Goal: Information Seeking & Learning: Learn about a topic

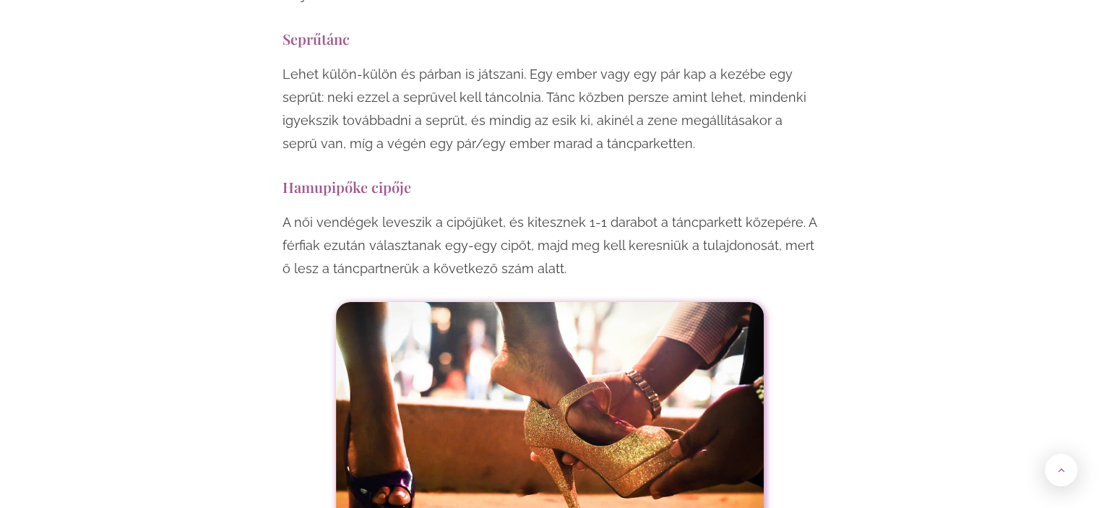
scroll to position [10693, 0]
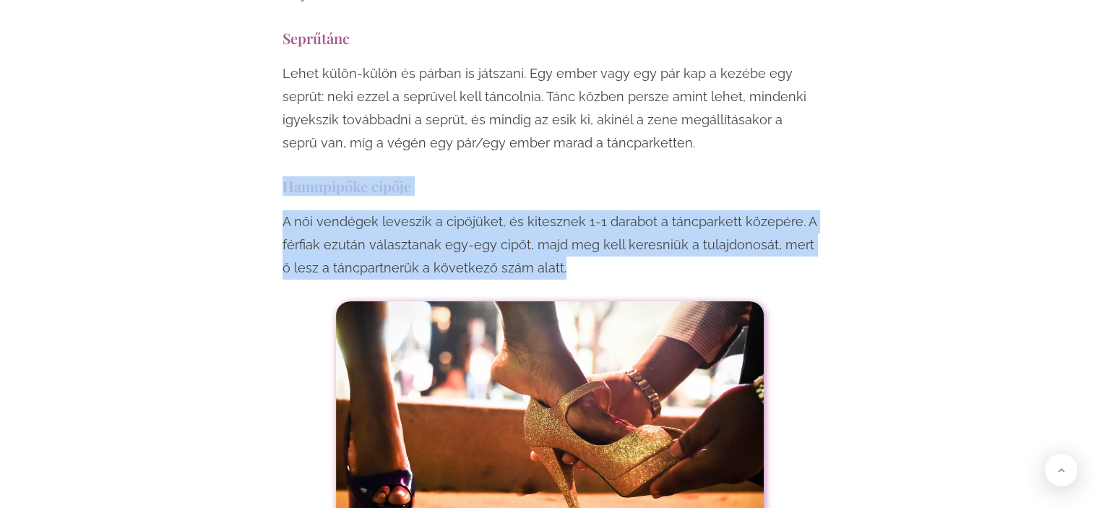
drag, startPoint x: 554, startPoint y: 115, endPoint x: 231, endPoint y: 37, distance: 332.3
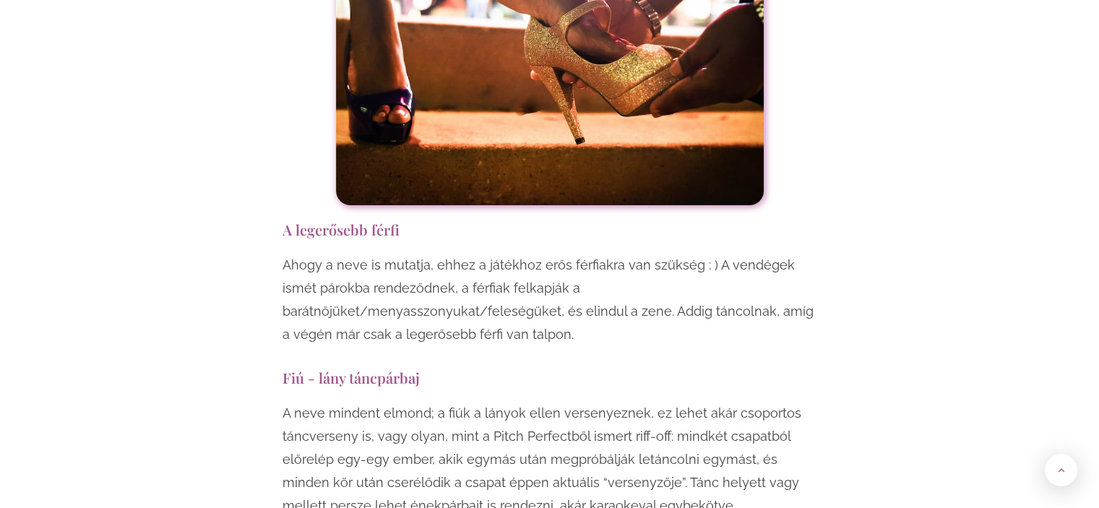
scroll to position [11199, 0]
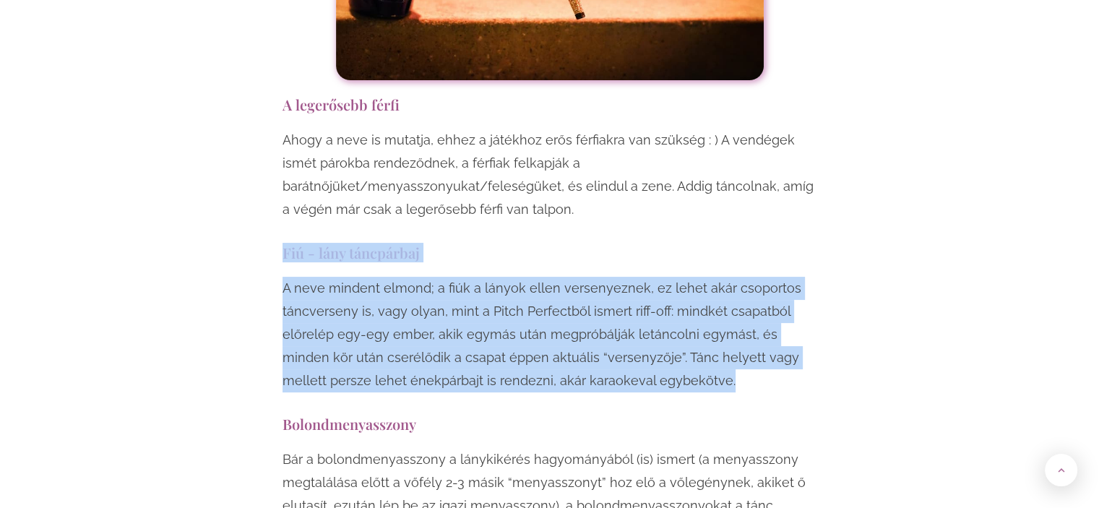
drag, startPoint x: 293, startPoint y: 72, endPoint x: 681, endPoint y: 202, distance: 409.2
click at [733, 277] on p "A neve mindent elmond; a fiúk a lányok ellen versenyeznek, ez lehet akár csopor…" at bounding box center [550, 335] width 535 height 116
drag, startPoint x: 733, startPoint y: 204, endPoint x: 139, endPoint y: 57, distance: 612.6
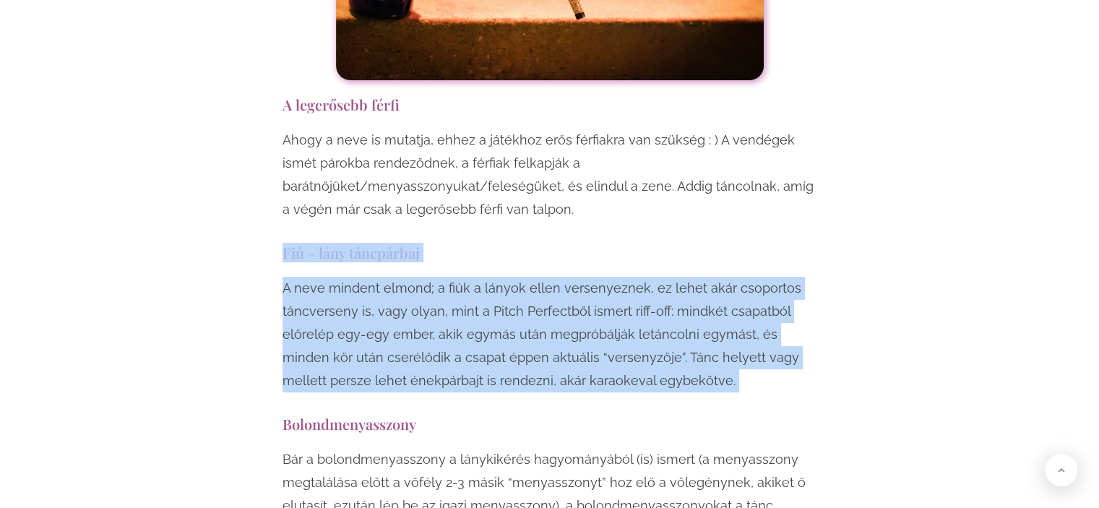
click at [483, 277] on p "A neve mindent elmond; a fiúk a lányok ellen versenyeznek, ez lehet akár csopor…" at bounding box center [550, 335] width 535 height 116
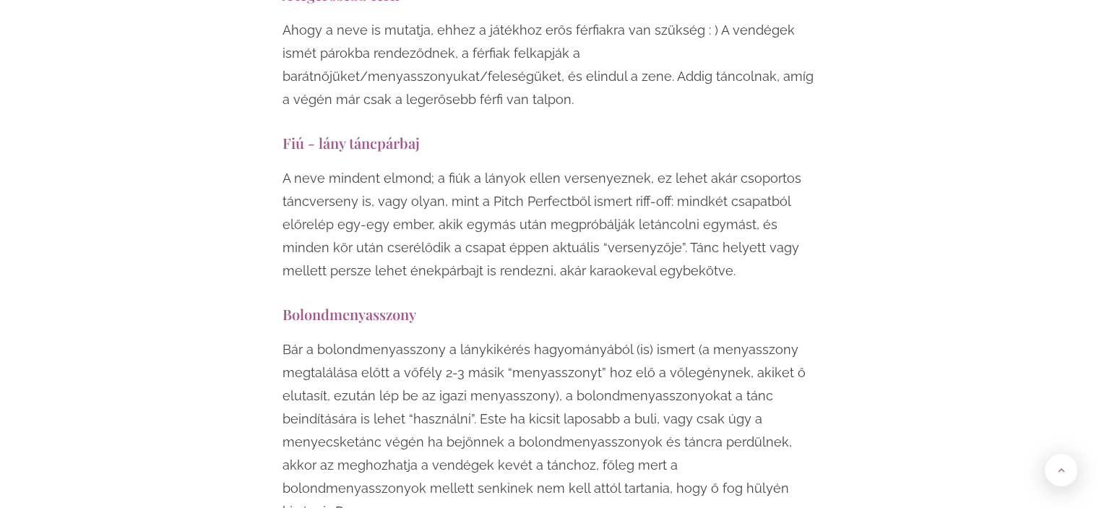
scroll to position [11343, 0]
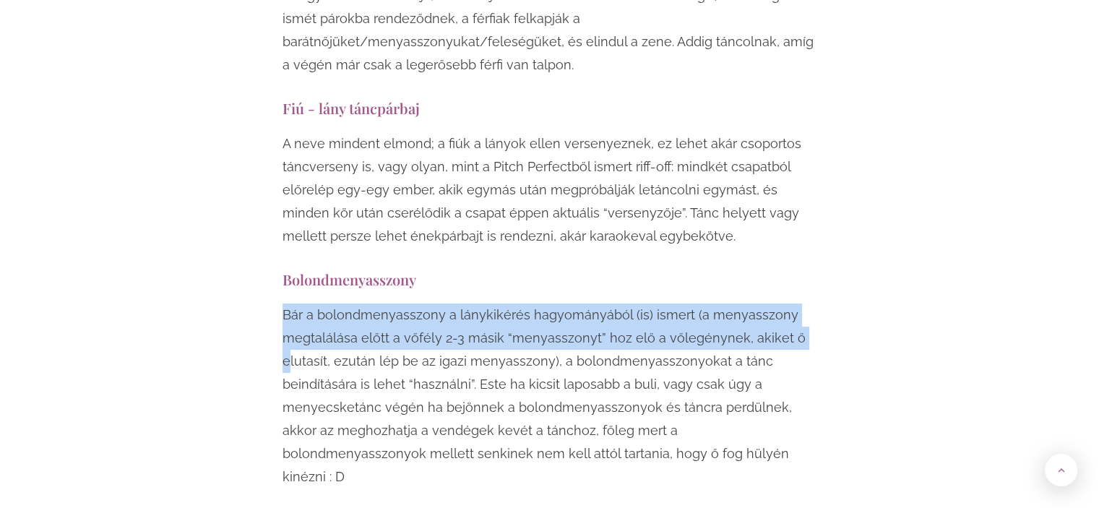
drag, startPoint x: 280, startPoint y: 134, endPoint x: 289, endPoint y: 171, distance: 37.9
click at [289, 303] on p "Bár a bolondmenyasszony a lánykikérés hagyományából (is) ismert (a menyasszony …" at bounding box center [550, 395] width 535 height 185
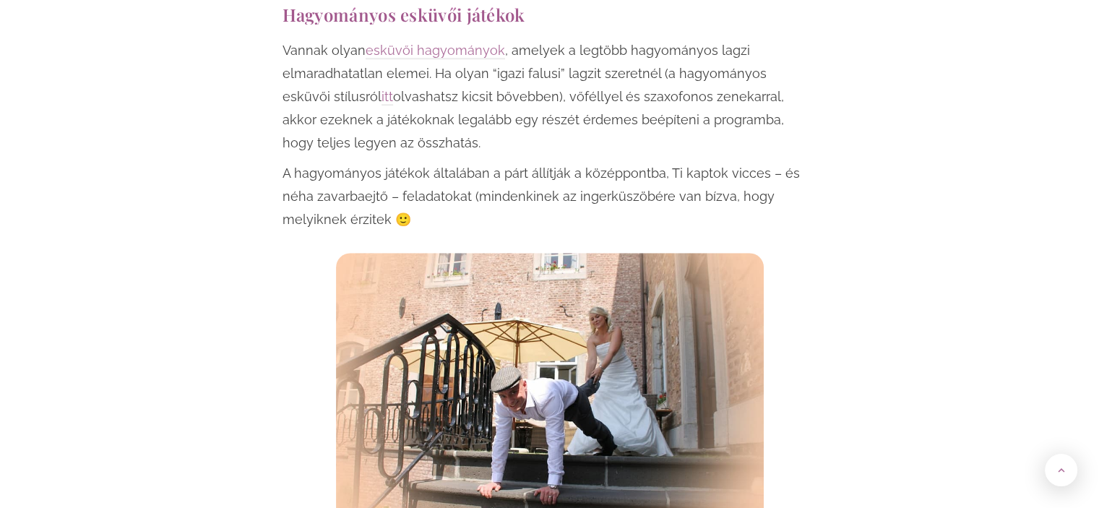
scroll to position [867, 0]
